Goal: Information Seeking & Learning: Learn about a topic

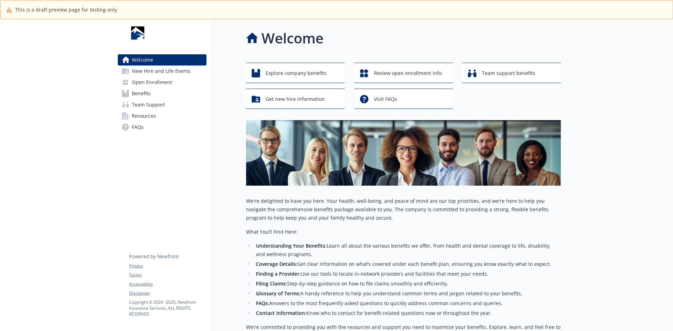
click at [145, 74] on span "New Hire and Life Events" at bounding box center [161, 71] width 59 height 11
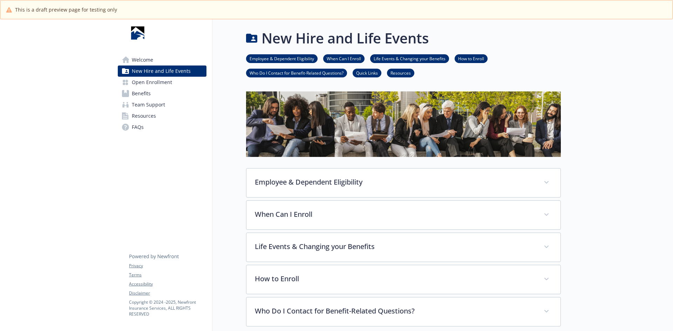
click at [150, 94] on span "Benefits" at bounding box center [141, 93] width 19 height 11
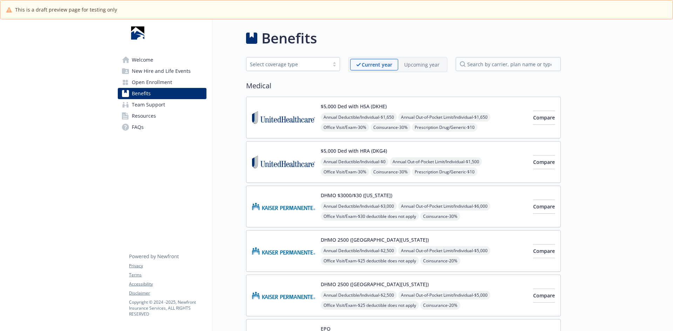
click at [428, 67] on p "Upcoming year" at bounding box center [421, 64] width 35 height 7
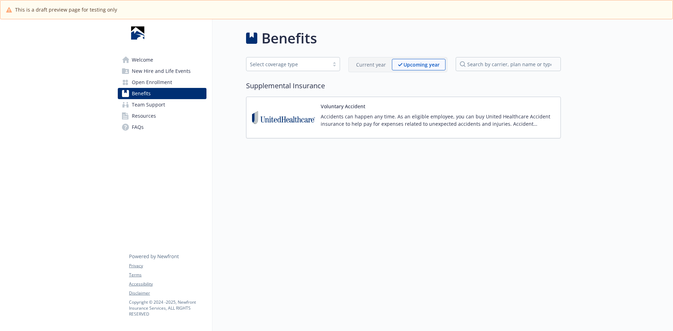
click at [379, 65] on p "Current year" at bounding box center [371, 64] width 30 height 7
